Goal: Register for event/course

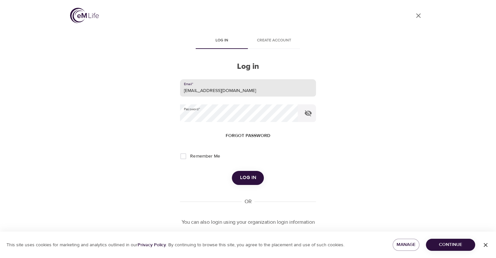
drag, startPoint x: 244, startPoint y: 91, endPoint x: 142, endPoint y: 77, distance: 103.0
click at [140, 77] on div "User Profile Log in Create account Log in Email   * [EMAIL_ADDRESS][DOMAIN_NAME…" at bounding box center [248, 129] width 372 height 258
type input "[EMAIL_ADDRESS][PERSON_NAME][DOMAIN_NAME]"
click at [232, 171] on button "Log in" at bounding box center [248, 178] width 32 height 14
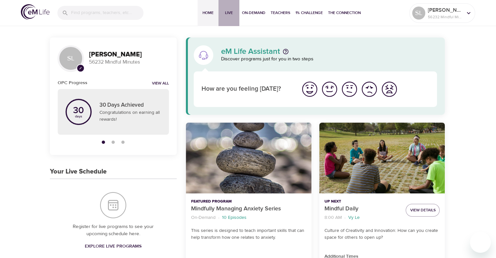
click at [228, 11] on span "Live" at bounding box center [229, 12] width 16 height 7
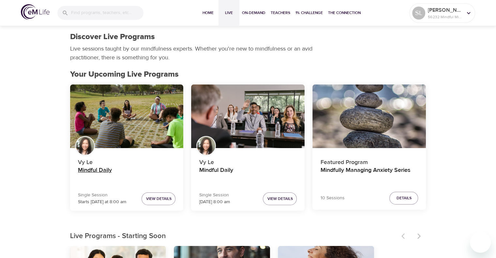
click at [102, 171] on h4 "Mindful Daily" at bounding box center [127, 175] width 98 height 16
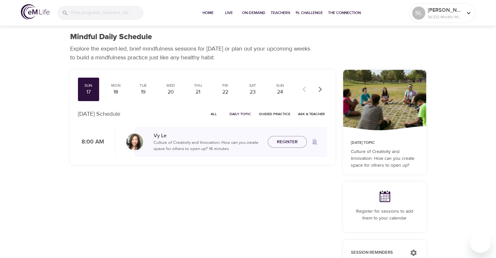
checkbox input "true"
click at [290, 140] on span "Register" at bounding box center [287, 142] width 21 height 8
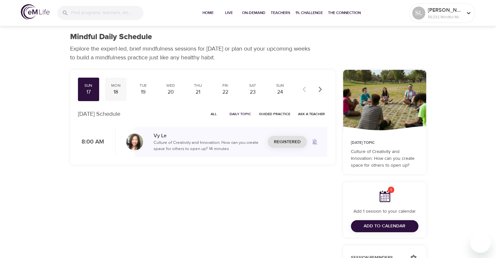
click at [114, 91] on div "18" at bounding box center [116, 91] width 16 height 7
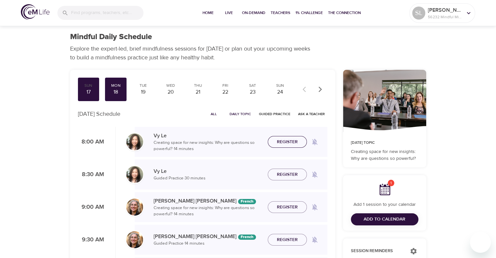
click at [285, 140] on span "Register" at bounding box center [287, 142] width 21 height 8
click at [142, 86] on div "Tue" at bounding box center [143, 86] width 16 height 6
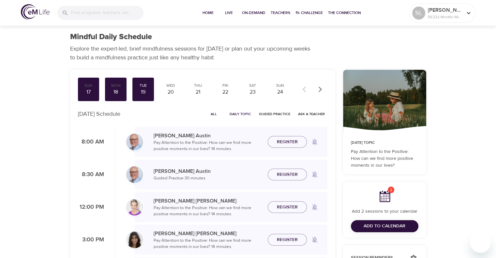
click at [278, 143] on span "Register" at bounding box center [287, 142] width 21 height 8
click at [176, 89] on div "20" at bounding box center [170, 91] width 16 height 7
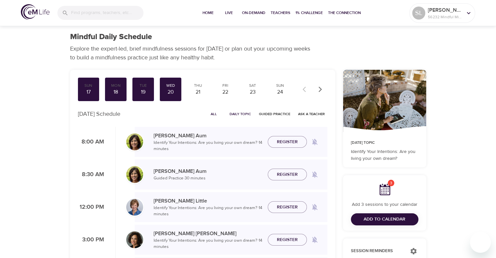
click at [281, 138] on span "Register" at bounding box center [287, 142] width 21 height 8
click at [197, 90] on div "21" at bounding box center [198, 91] width 16 height 7
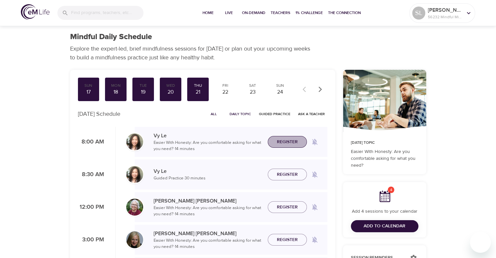
click at [288, 144] on span "Register" at bounding box center [287, 142] width 21 height 8
click at [225, 89] on div "22" at bounding box center [225, 91] width 16 height 7
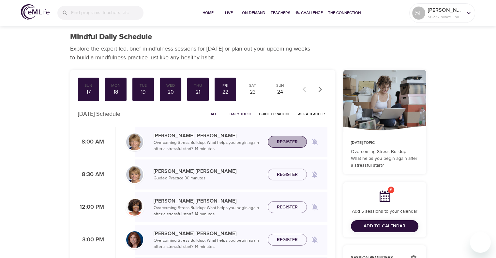
click at [290, 143] on span "Register" at bounding box center [287, 142] width 21 height 8
click at [252, 89] on div "23" at bounding box center [252, 91] width 16 height 7
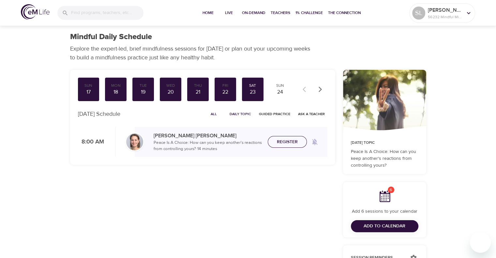
click at [288, 145] on span "Register" at bounding box center [287, 142] width 21 height 8
click at [282, 90] on div "24" at bounding box center [280, 91] width 16 height 7
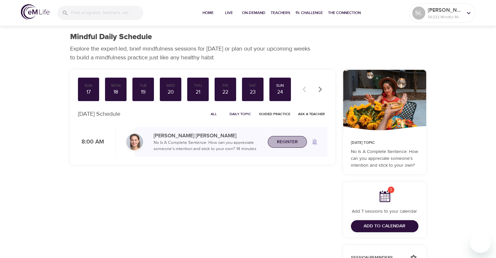
click at [285, 140] on span "Register" at bounding box center [287, 142] width 21 height 8
click at [322, 90] on icon "button" at bounding box center [320, 89] width 7 height 7
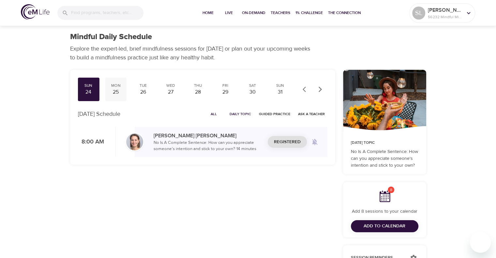
click at [114, 88] on div "25" at bounding box center [116, 91] width 16 height 7
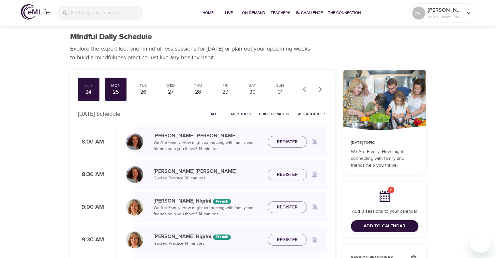
click at [291, 140] on span "Register" at bounding box center [287, 142] width 21 height 8
click at [143, 88] on div "26" at bounding box center [143, 91] width 16 height 7
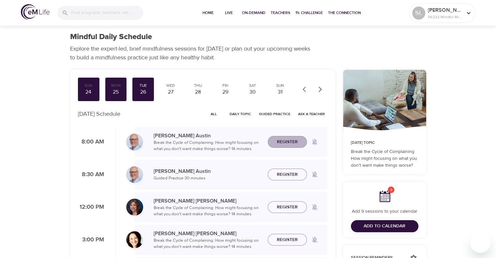
drag, startPoint x: 283, startPoint y: 143, endPoint x: 268, endPoint y: 133, distance: 18.2
click at [282, 143] on span "Register" at bounding box center [287, 142] width 21 height 8
click at [171, 86] on div "Wed" at bounding box center [170, 86] width 16 height 6
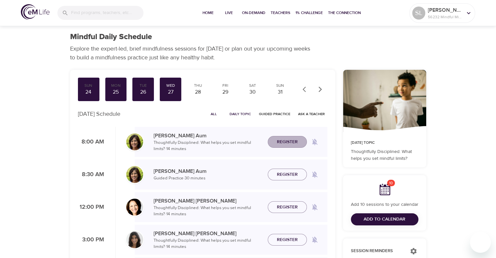
click at [289, 143] on span "Register" at bounding box center [287, 142] width 21 height 8
click at [197, 92] on div "28" at bounding box center [198, 91] width 16 height 7
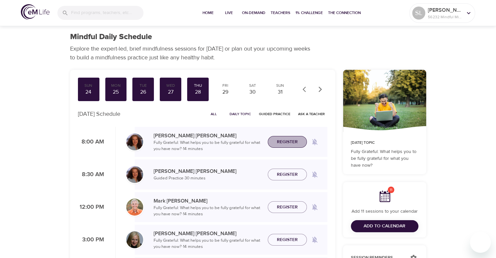
click at [284, 143] on span "Register" at bounding box center [287, 142] width 21 height 8
click at [224, 90] on div "29" at bounding box center [225, 91] width 16 height 7
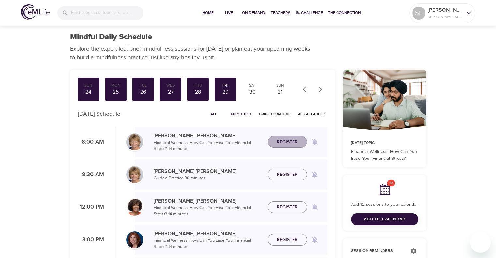
drag, startPoint x: 284, startPoint y: 136, endPoint x: 281, endPoint y: 132, distance: 5.3
click at [284, 136] on button "Register" at bounding box center [287, 142] width 39 height 12
click at [253, 89] on div "30" at bounding box center [252, 91] width 16 height 7
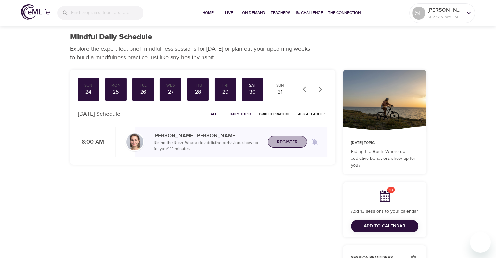
click at [287, 144] on span "Register" at bounding box center [287, 142] width 21 height 8
click at [280, 91] on div "31" at bounding box center [280, 91] width 16 height 7
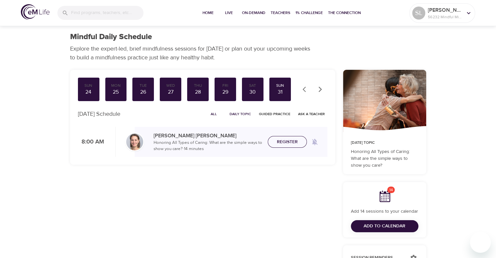
click at [287, 141] on span "Register" at bounding box center [287, 142] width 21 height 8
drag, startPoint x: 305, startPoint y: 87, endPoint x: 304, endPoint y: 91, distance: 3.4
click at [305, 88] on icon "button" at bounding box center [305, 89] width 7 height 7
click at [304, 91] on div at bounding box center [313, 89] width 29 height 14
click at [319, 90] on icon "button" at bounding box center [320, 89] width 7 height 7
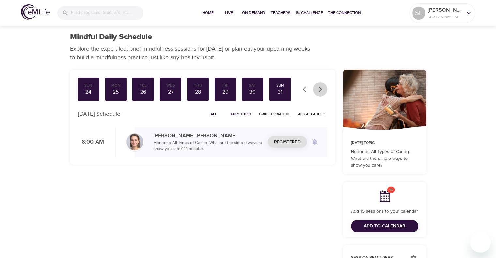
click at [319, 90] on icon "button" at bounding box center [320, 89] width 7 height 7
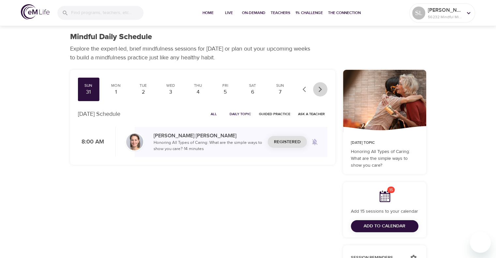
click at [319, 90] on icon "button" at bounding box center [320, 89] width 7 height 7
click at [142, 90] on div "9" at bounding box center [143, 91] width 16 height 7
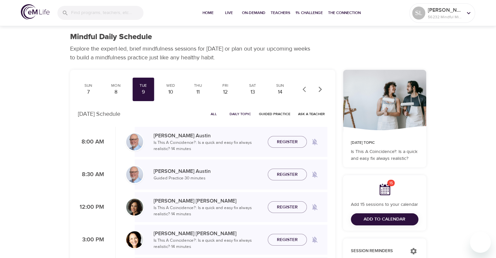
click at [302, 91] on button "button" at bounding box center [306, 89] width 14 height 14
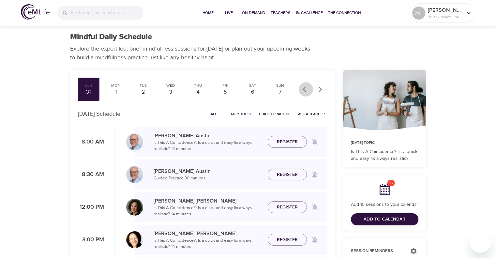
click at [303, 90] on icon "button" at bounding box center [303, 90] width 3 height 6
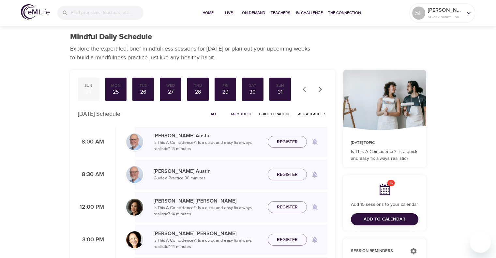
click at [87, 90] on div "24" at bounding box center [89, 91] width 16 height 7
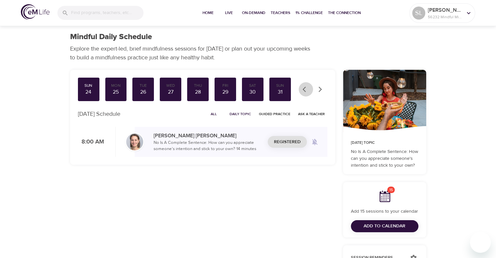
click at [301, 90] on button "button" at bounding box center [306, 89] width 14 height 14
click at [305, 90] on div at bounding box center [313, 89] width 29 height 14
click at [92, 87] on div "Sun" at bounding box center [89, 86] width 16 height 6
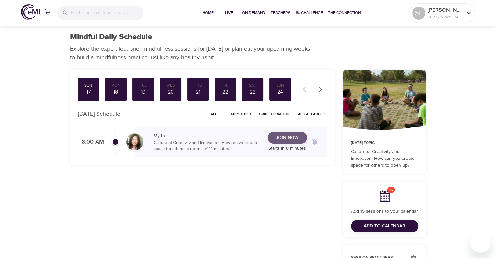
click at [289, 137] on span "Join Now" at bounding box center [287, 138] width 23 height 8
